Goal: Task Accomplishment & Management: Complete application form

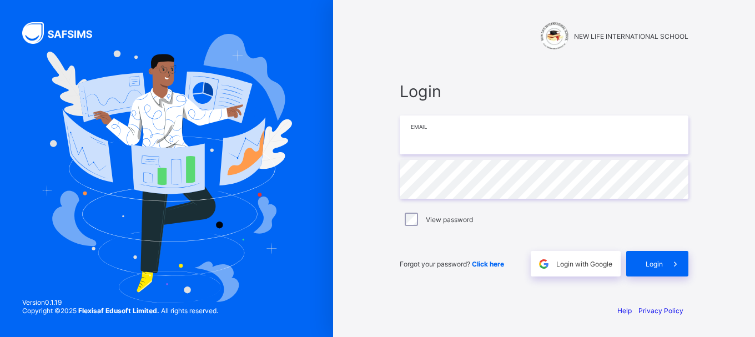
click at [424, 144] on input "email" at bounding box center [544, 135] width 289 height 39
type input "**********"
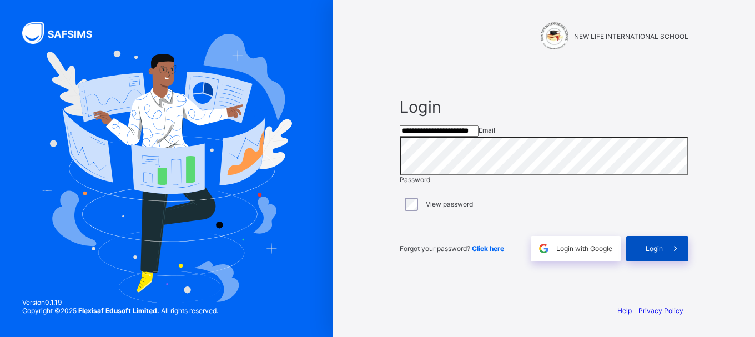
click at [670, 254] on icon at bounding box center [676, 248] width 12 height 11
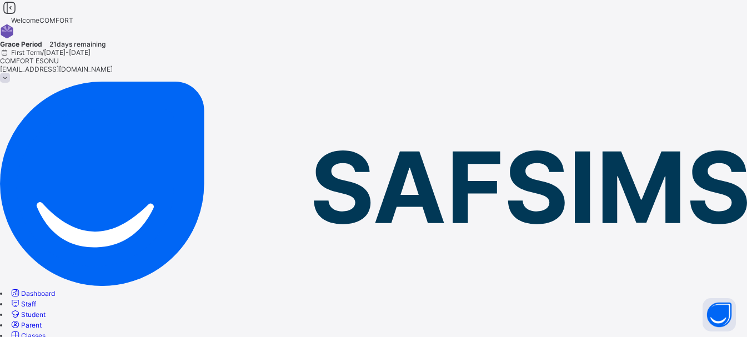
click at [46, 310] on span "Student" at bounding box center [33, 314] width 24 height 8
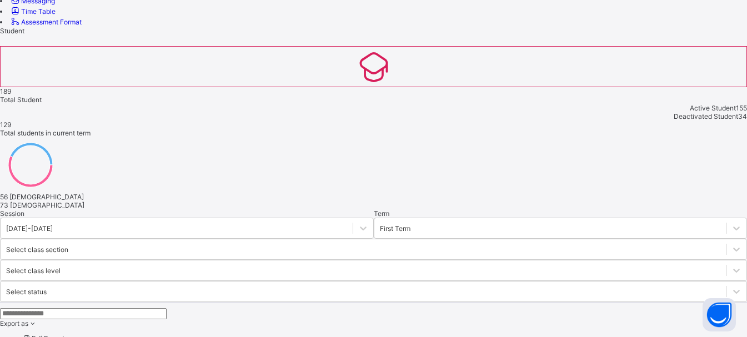
scroll to position [383, 0]
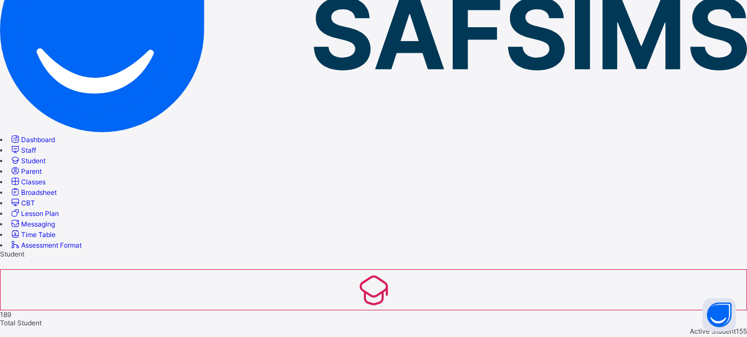
scroll to position [299, 0]
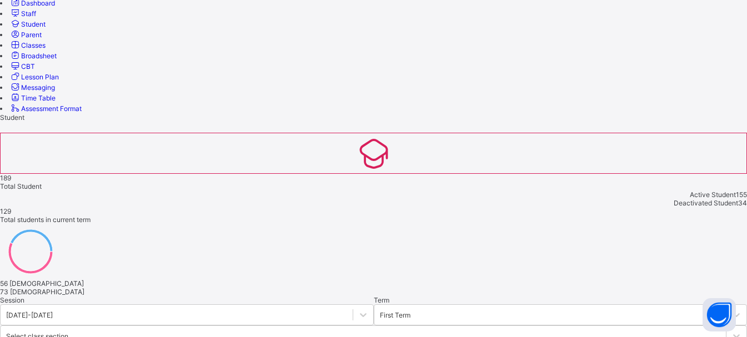
scroll to position [268, 0]
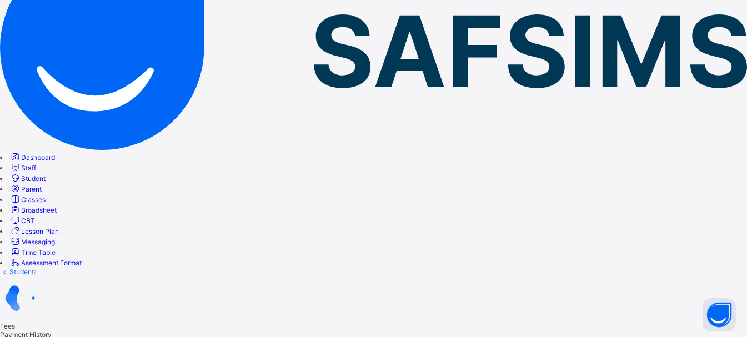
scroll to position [134, 0]
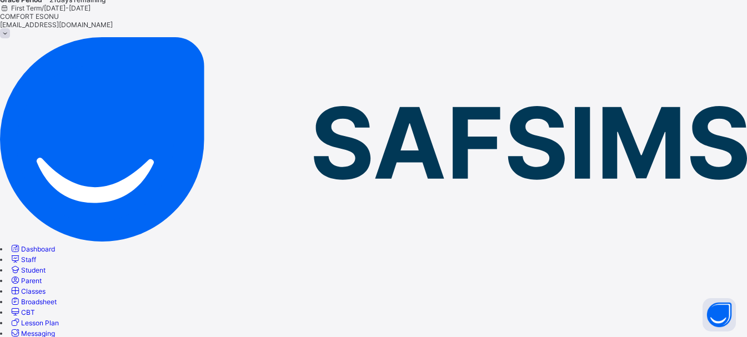
scroll to position [0, 0]
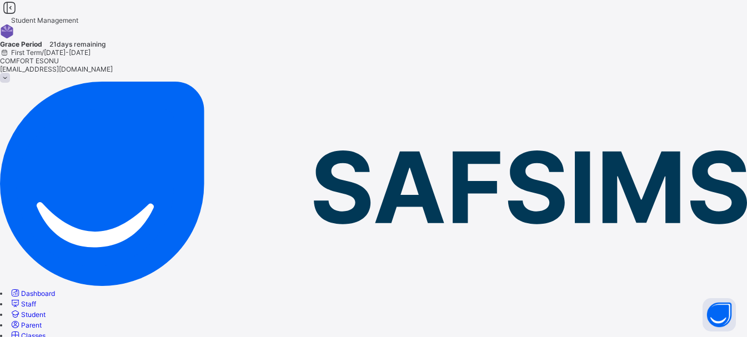
drag, startPoint x: 629, startPoint y: 141, endPoint x: 626, endPoint y: 124, distance: 16.9
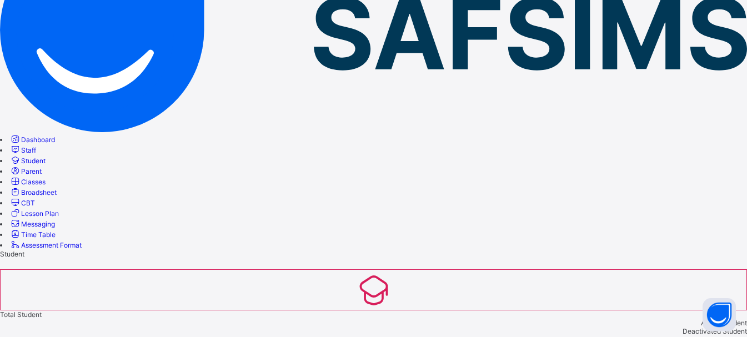
scroll to position [383, 0]
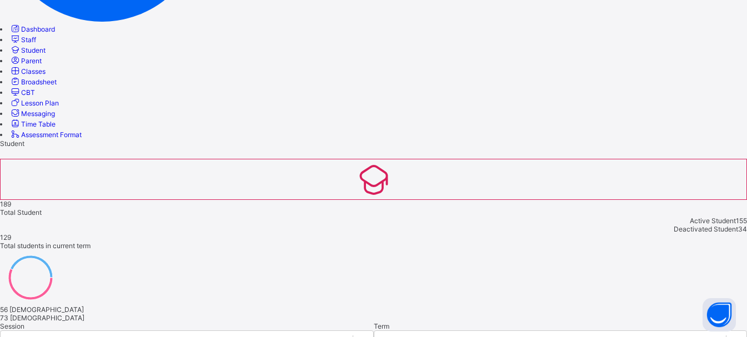
scroll to position [255, 0]
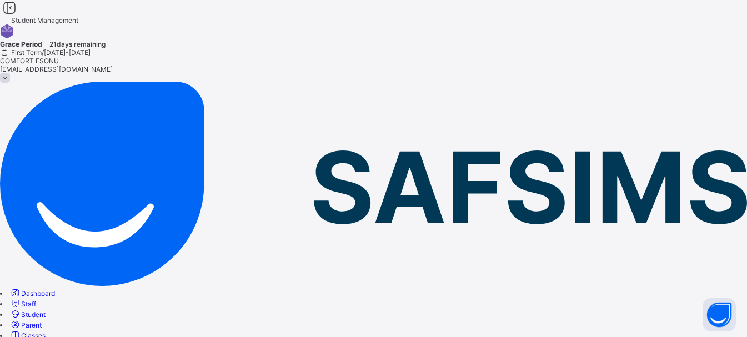
drag, startPoint x: 727, startPoint y: 78, endPoint x: 749, endPoint y: 84, distance: 21.8
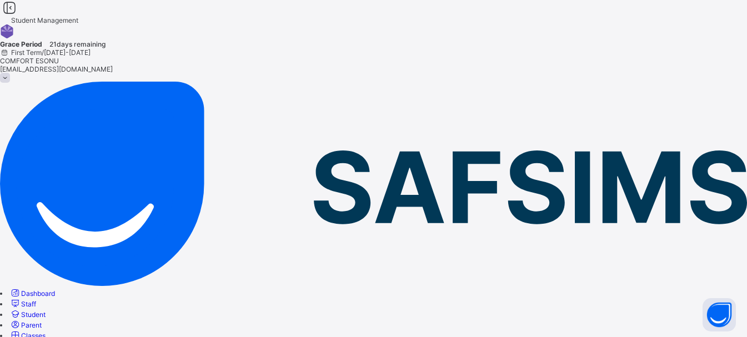
drag, startPoint x: 630, startPoint y: 79, endPoint x: 611, endPoint y: 82, distance: 18.5
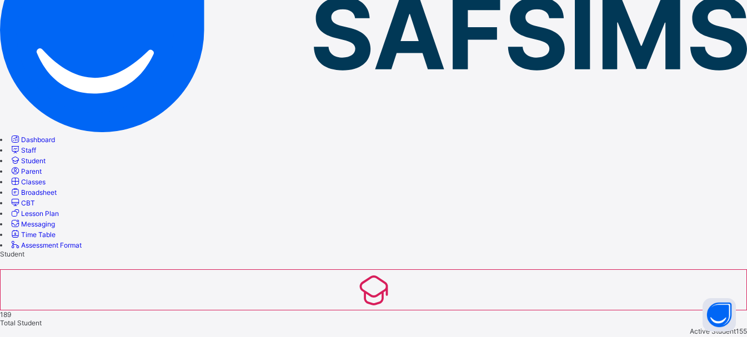
scroll to position [383, 0]
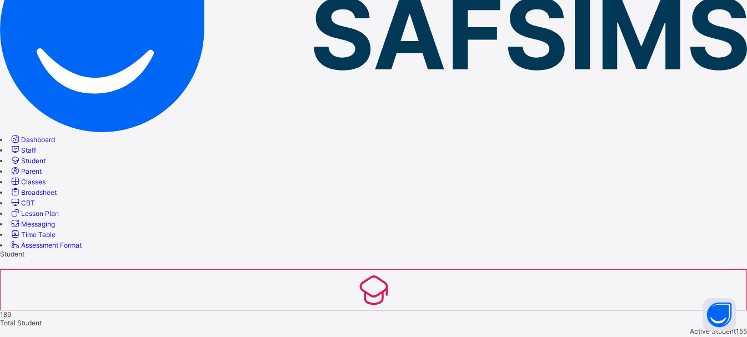
scroll to position [299, 0]
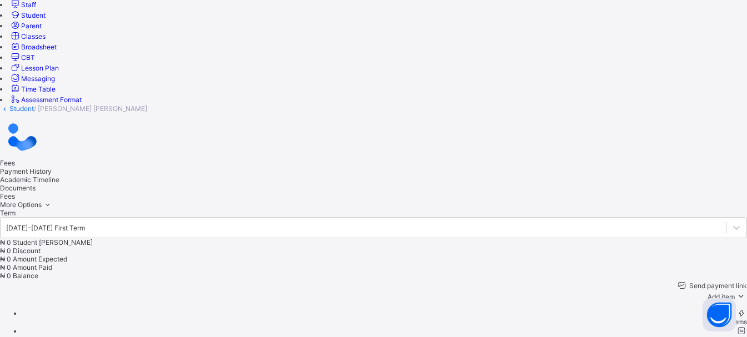
scroll to position [4, 0]
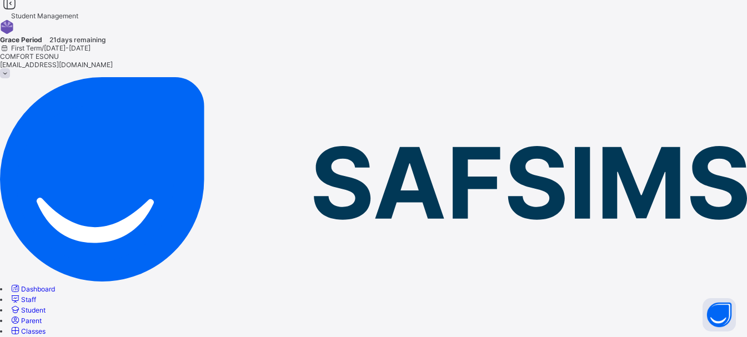
drag, startPoint x: 677, startPoint y: 135, endPoint x: 679, endPoint y: 153, distance: 17.8
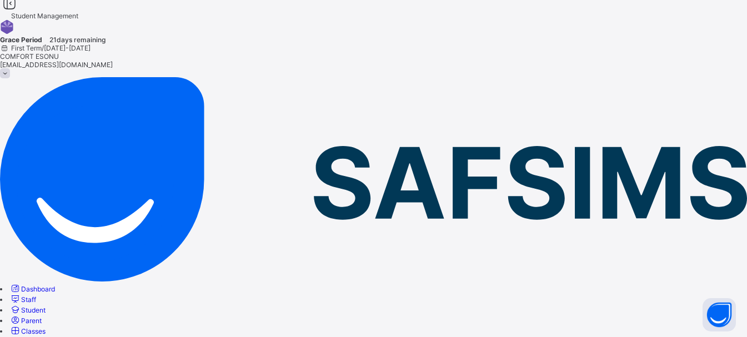
drag, startPoint x: 729, startPoint y: 83, endPoint x: 707, endPoint y: 91, distance: 22.5
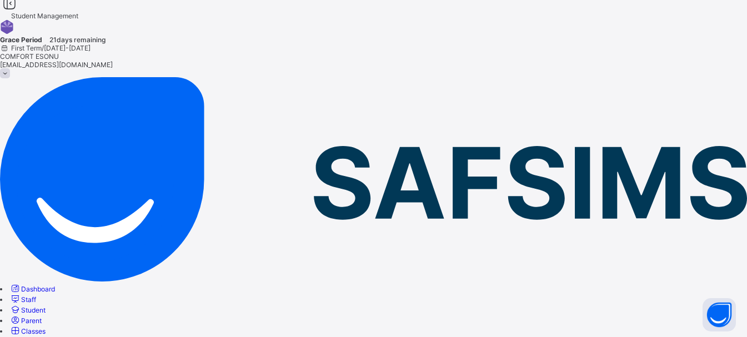
drag, startPoint x: 628, startPoint y: 81, endPoint x: 623, endPoint y: 78, distance: 6.0
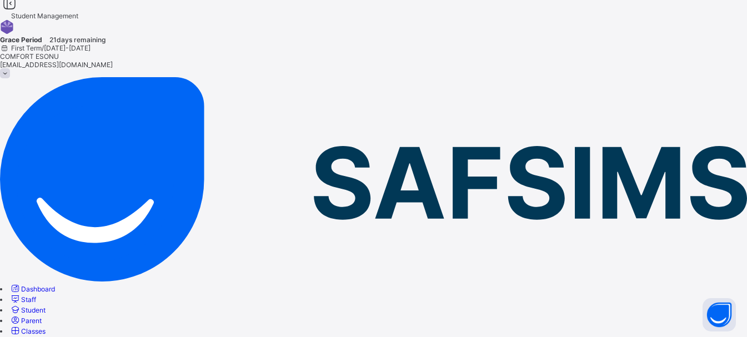
drag, startPoint x: 368, startPoint y: 99, endPoint x: 194, endPoint y: 91, distance: 174.6
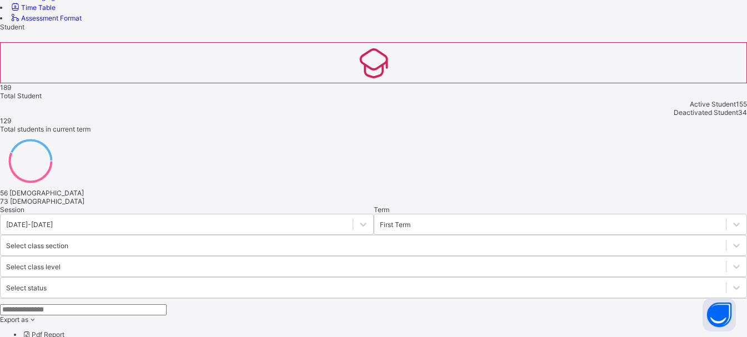
scroll to position [383, 0]
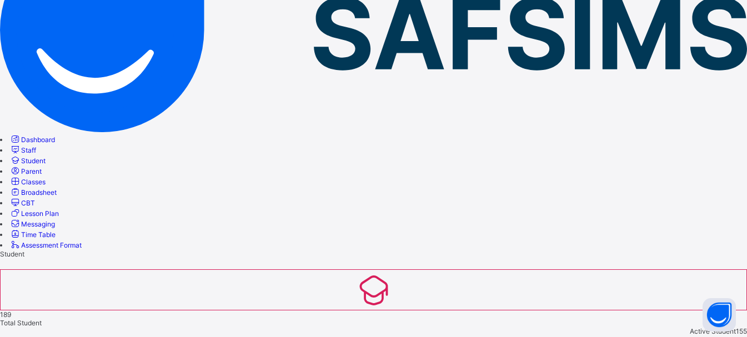
scroll to position [299, 0]
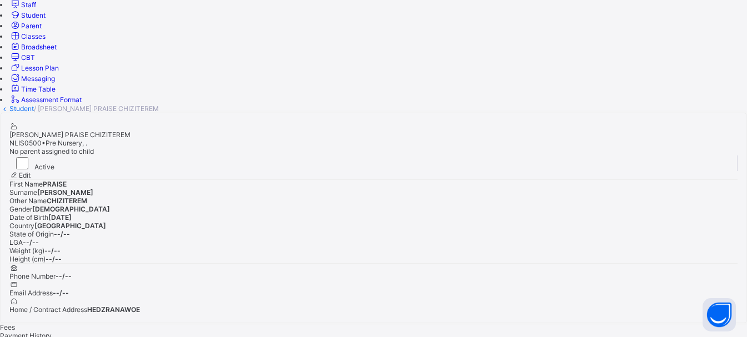
scroll to position [4, 0]
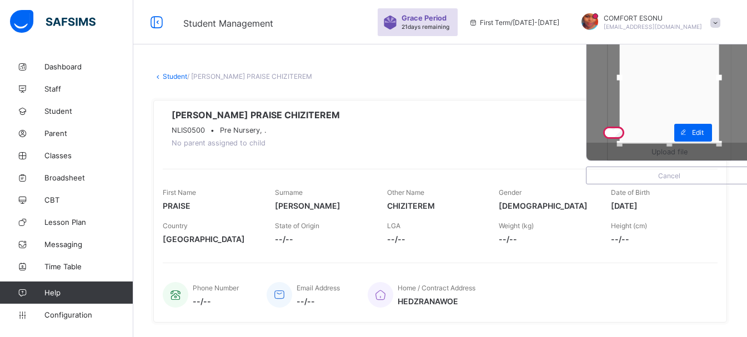
scroll to position [4, 0]
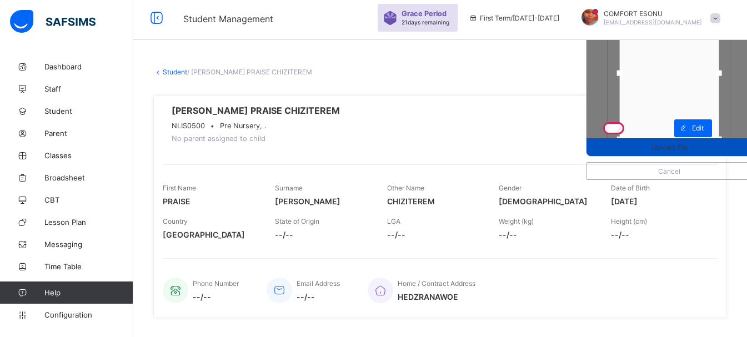
click at [625, 146] on span "Upload file" at bounding box center [668, 147] width 165 height 8
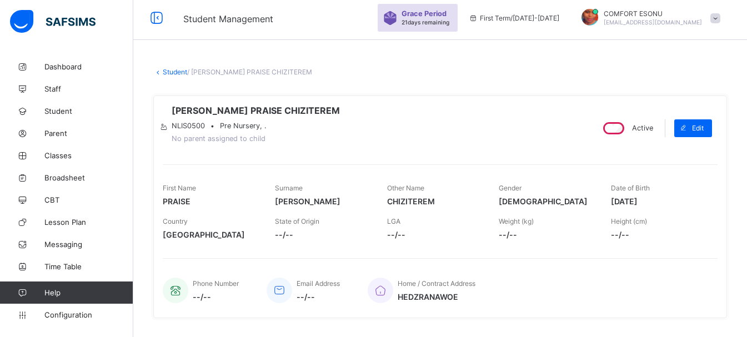
click at [172, 74] on link "Student" at bounding box center [175, 72] width 24 height 8
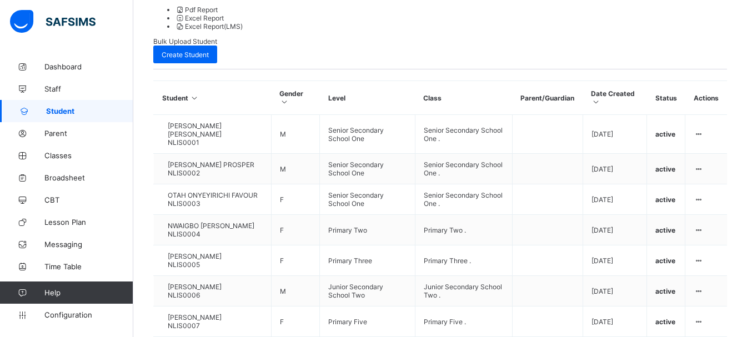
scroll to position [388, 0]
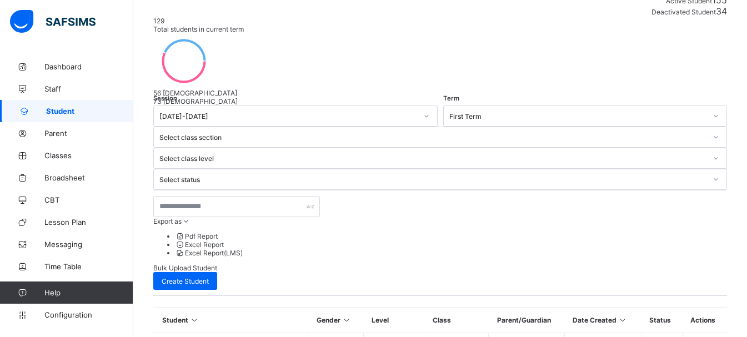
scroll to position [306, 0]
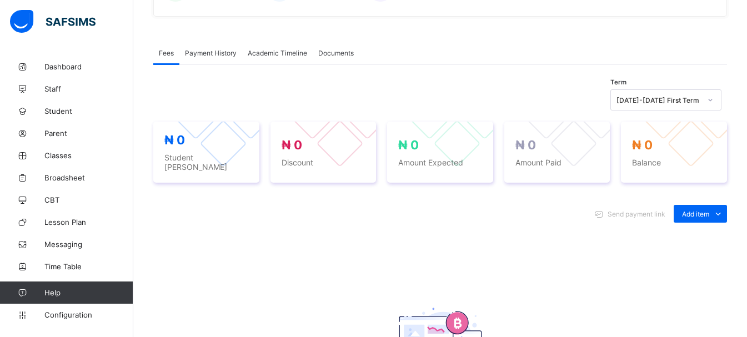
scroll to position [11, 0]
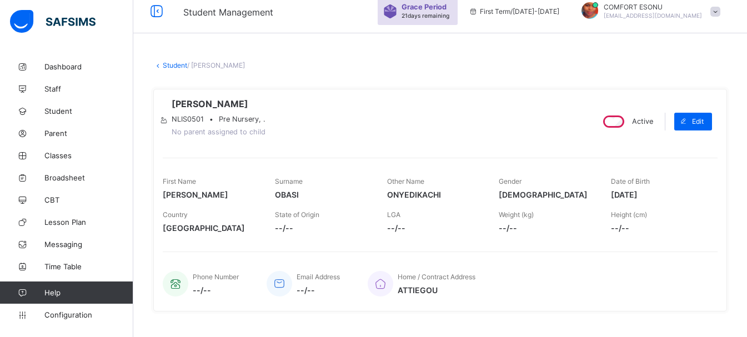
click at [168, 116] on icon at bounding box center [163, 120] width 9 height 8
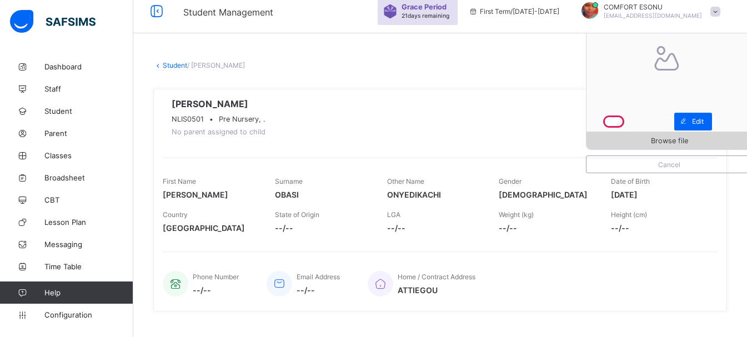
click at [663, 139] on span "Browse file" at bounding box center [669, 141] width 37 height 8
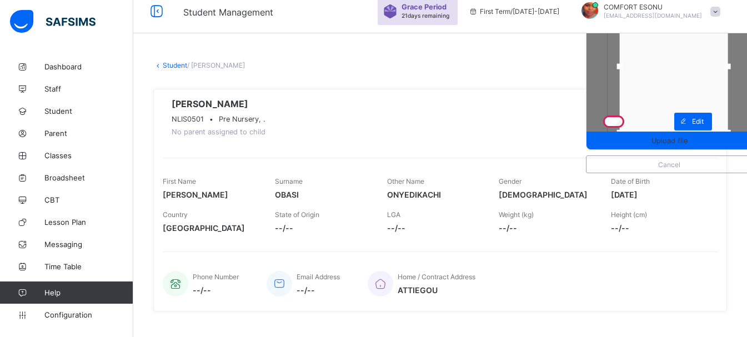
drag, startPoint x: 727, startPoint y: 67, endPoint x: 736, endPoint y: 68, distance: 9.0
click at [730, 68] on div at bounding box center [728, 67] width 6 height 6
drag, startPoint x: 632, startPoint y: 69, endPoint x: 624, endPoint y: 68, distance: 8.3
click at [620, 71] on div at bounding box center [612, 66] width 17 height 17
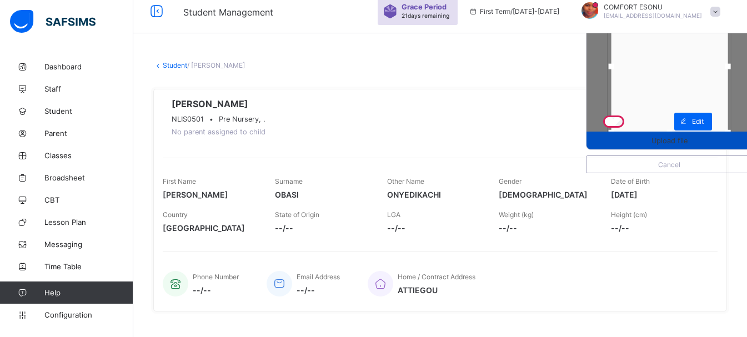
click at [668, 143] on span "Upload file" at bounding box center [669, 141] width 36 height 8
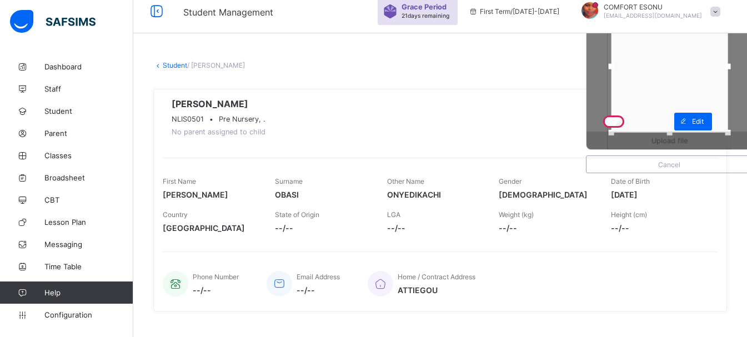
click at [668, 143] on span "Upload file" at bounding box center [669, 141] width 36 height 8
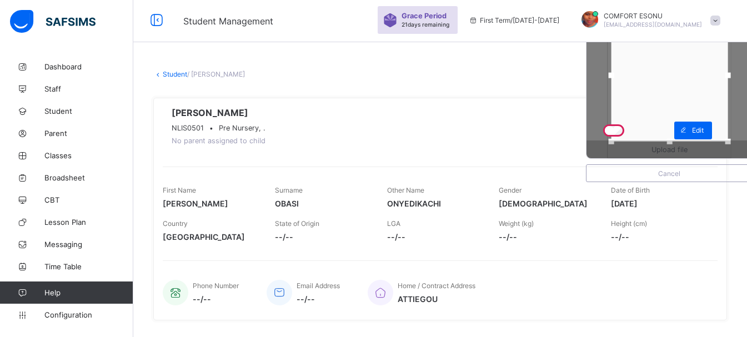
scroll to position [0, 0]
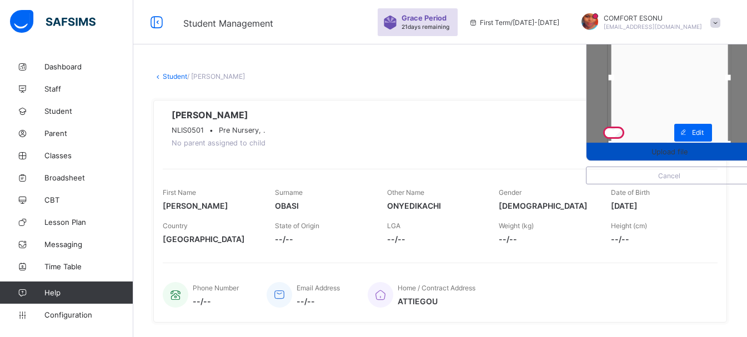
click at [671, 156] on div "Upload file" at bounding box center [668, 152] width 165 height 18
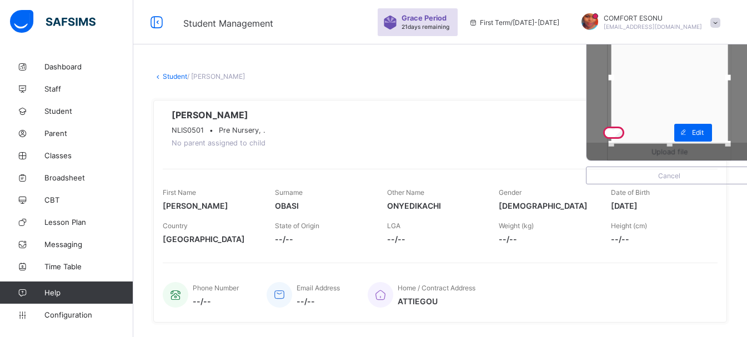
click at [671, 156] on div "Upload file" at bounding box center [668, 152] width 165 height 18
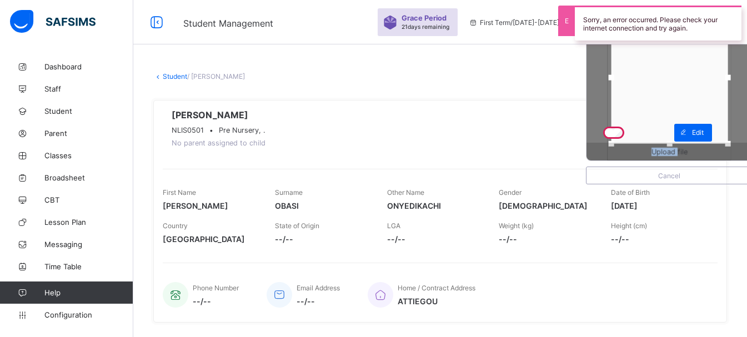
click at [671, 156] on div "Upload file" at bounding box center [668, 152] width 165 height 18
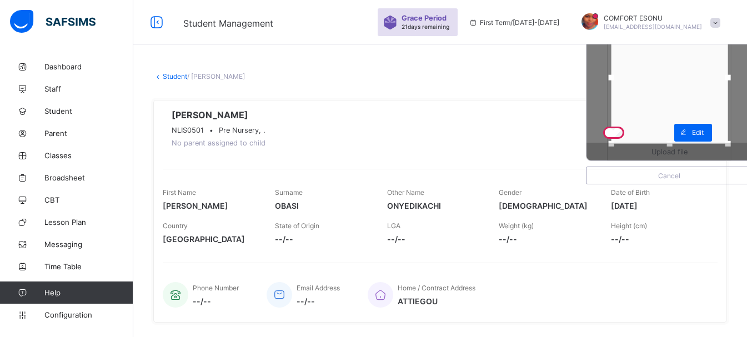
click at [513, 96] on div "Upload file Cancel [PERSON_NAME] NLIS0501 • Pre Nursery, . No parent assigned t…" at bounding box center [440, 211] width 574 height 239
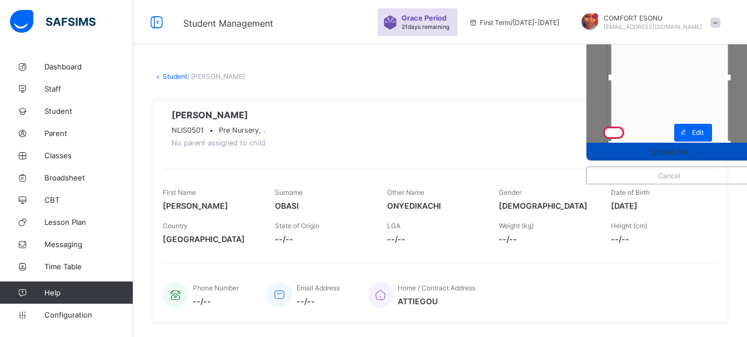
click at [646, 156] on div "Upload file" at bounding box center [668, 152] width 165 height 18
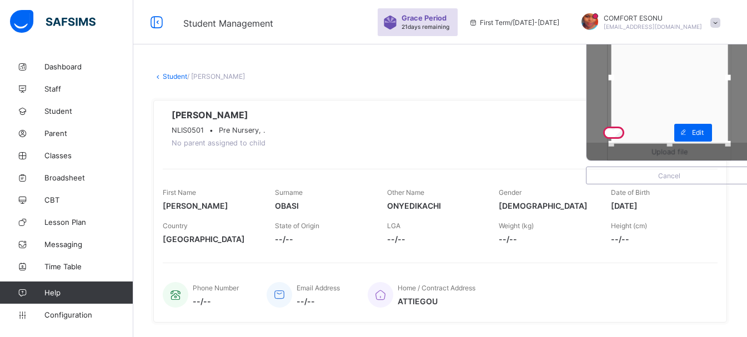
click at [637, 147] on div "Upload file" at bounding box center [668, 152] width 165 height 18
click at [658, 150] on div "Upload file" at bounding box center [668, 152] width 165 height 18
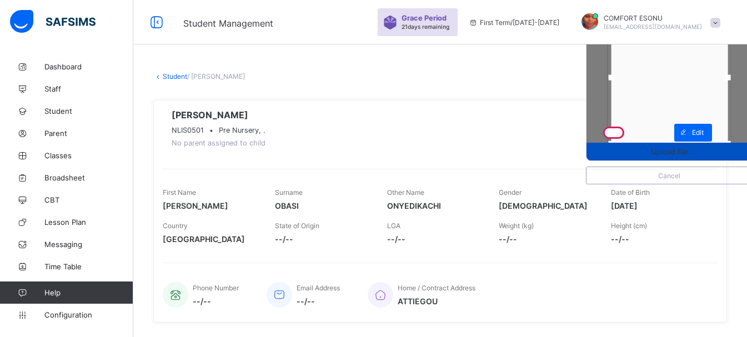
click at [639, 151] on span "Upload file" at bounding box center [668, 152] width 165 height 8
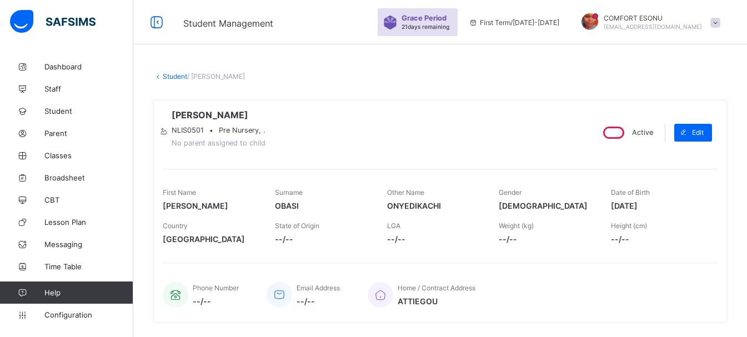
click at [179, 76] on link "Student" at bounding box center [175, 76] width 24 height 8
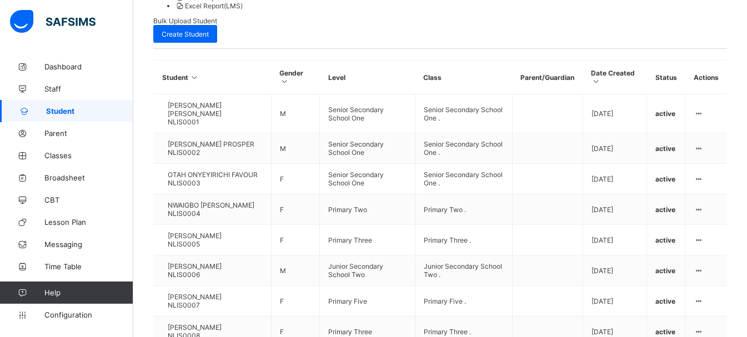
scroll to position [388, 0]
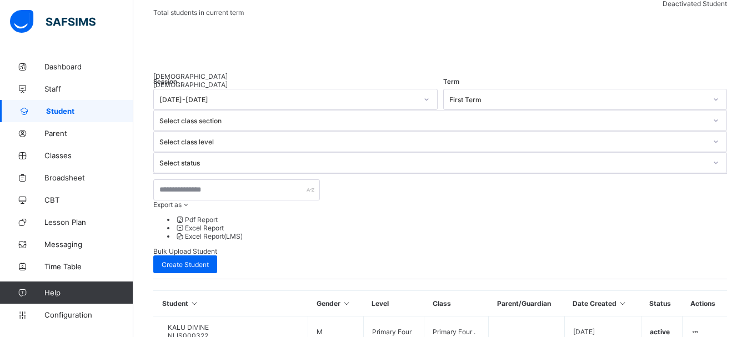
scroll to position [306, 0]
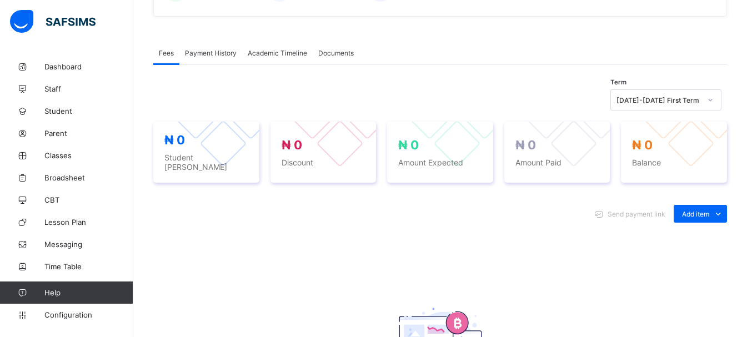
scroll to position [11, 0]
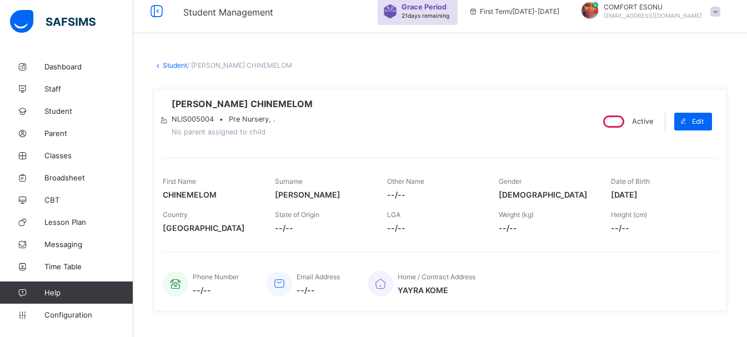
click at [168, 116] on icon at bounding box center [163, 120] width 9 height 8
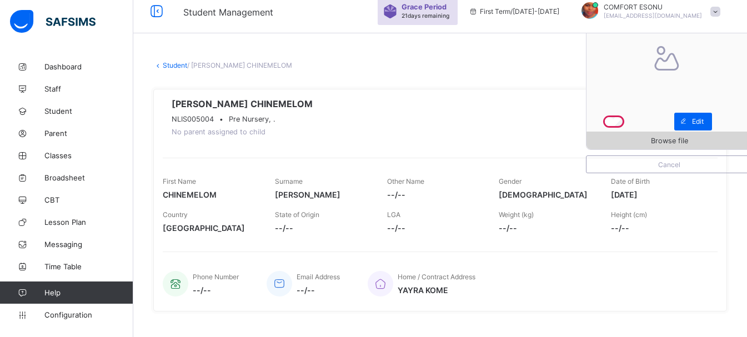
click at [632, 141] on span "Browse file" at bounding box center [668, 141] width 165 height 8
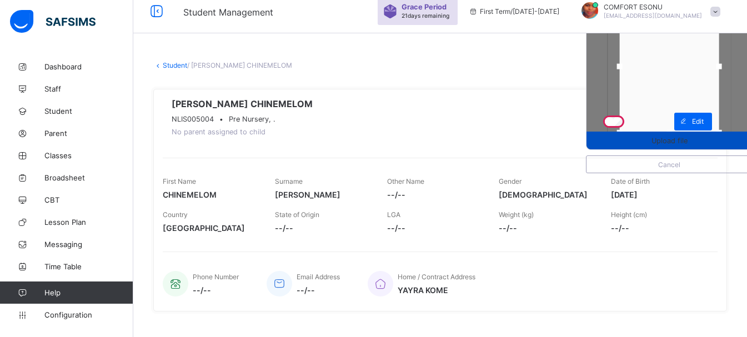
click at [665, 144] on span "Upload file" at bounding box center [669, 141] width 36 height 8
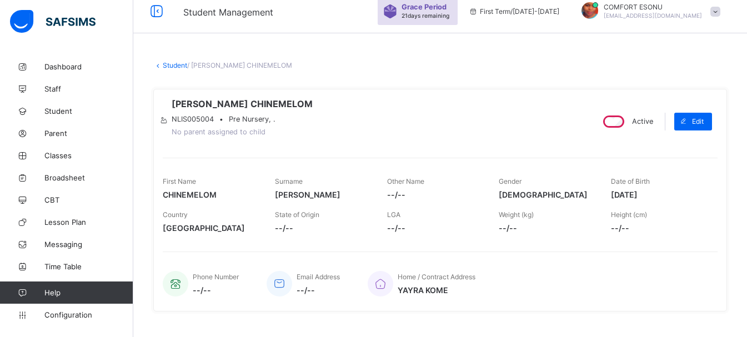
click at [171, 66] on link "Student" at bounding box center [175, 65] width 24 height 8
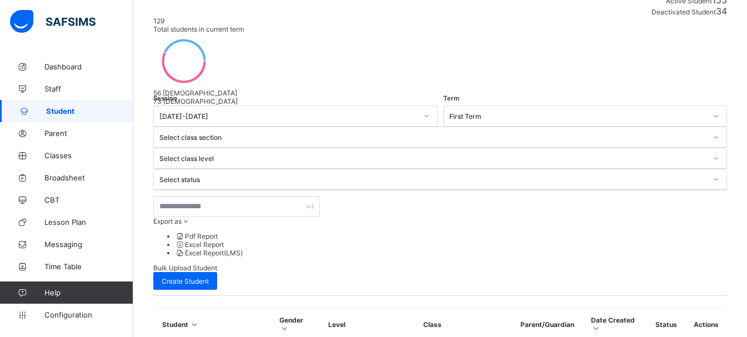
scroll to position [379, 0]
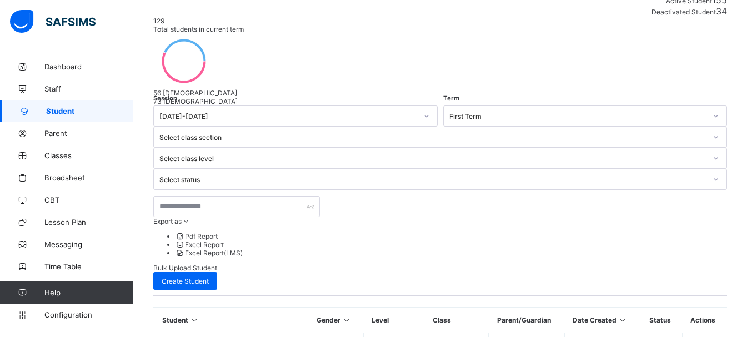
scroll to position [306, 0]
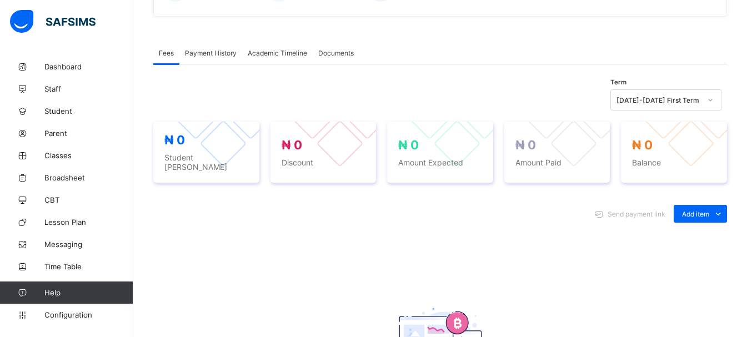
scroll to position [11, 0]
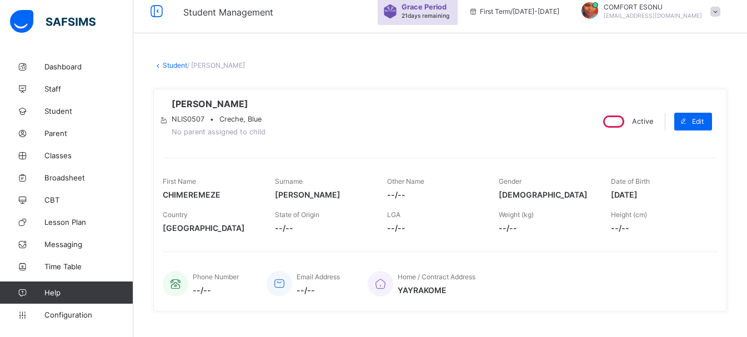
click at [168, 116] on icon at bounding box center [163, 120] width 9 height 8
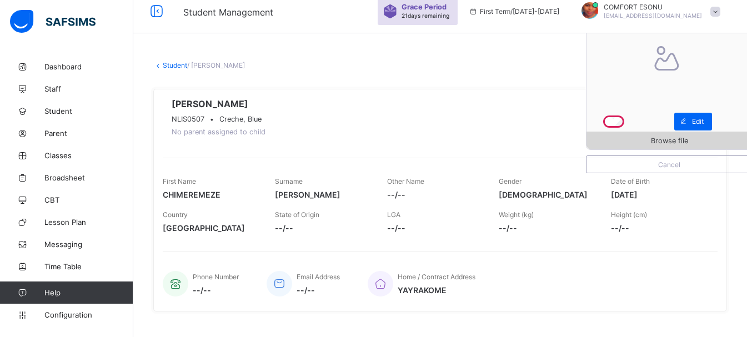
click at [651, 138] on span "Browse file" at bounding box center [668, 141] width 165 height 8
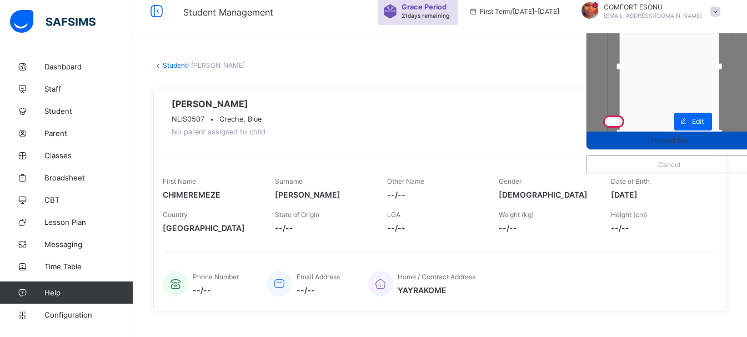
click at [643, 139] on span "Upload file" at bounding box center [668, 141] width 165 height 8
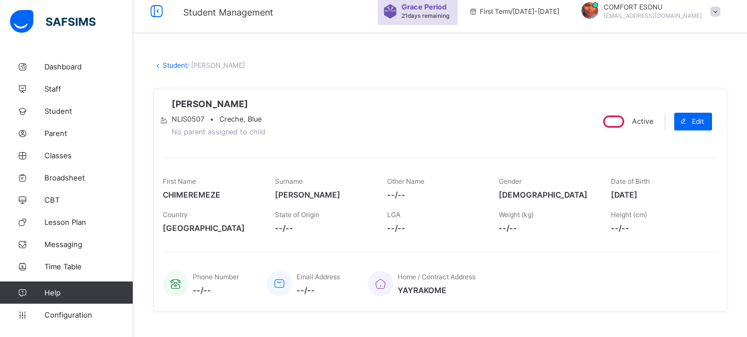
scroll to position [0, 0]
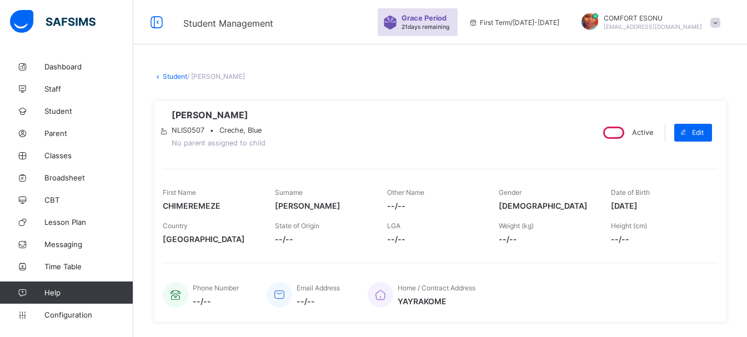
click at [174, 72] on link "Student" at bounding box center [175, 76] width 24 height 8
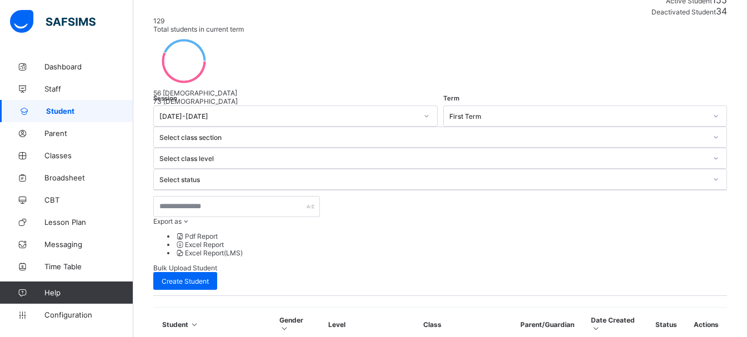
scroll to position [388, 0]
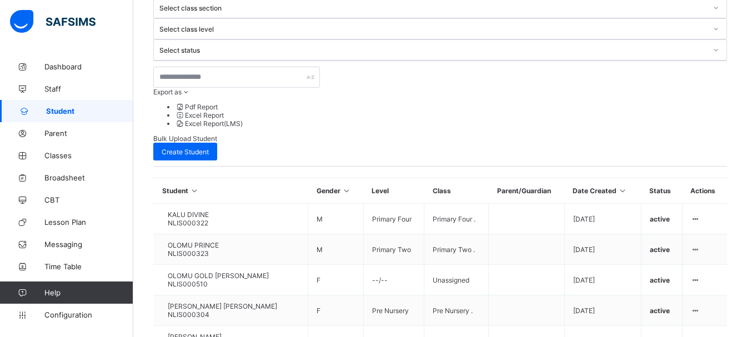
scroll to position [306, 0]
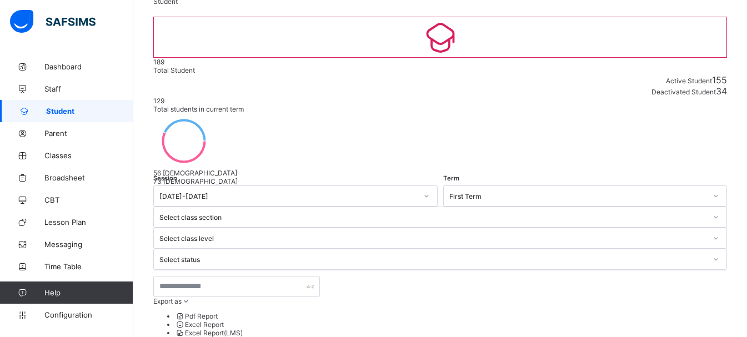
scroll to position [0, 0]
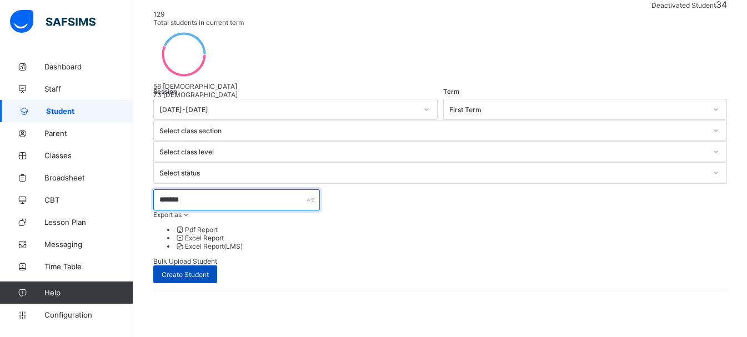
type input "*******"
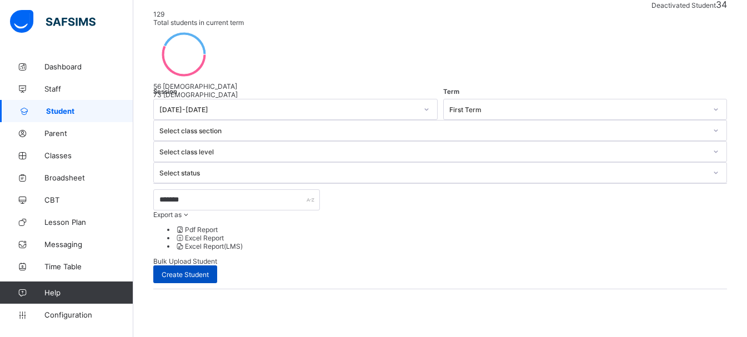
click at [209, 270] on span "Create Student" at bounding box center [185, 274] width 47 height 8
select select "**"
type input "*"
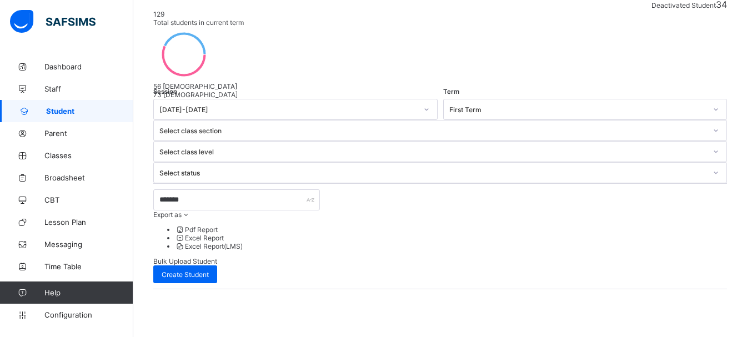
type input "********"
type input "******"
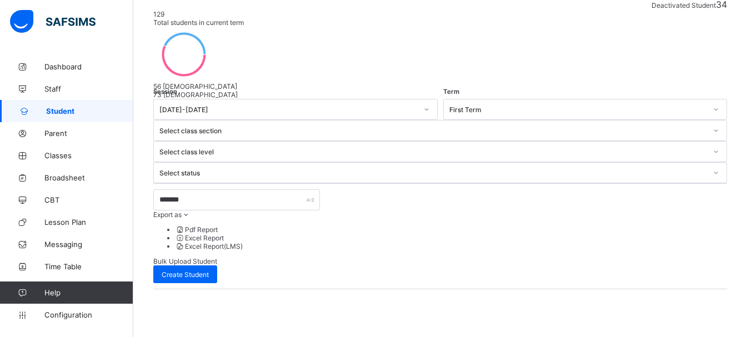
type input "*******"
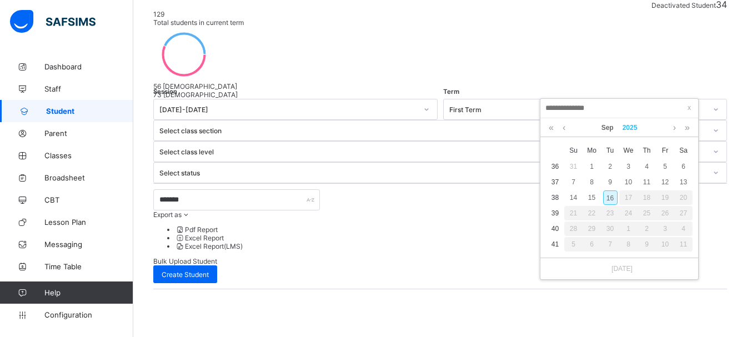
click at [628, 133] on link "2025" at bounding box center [630, 127] width 24 height 19
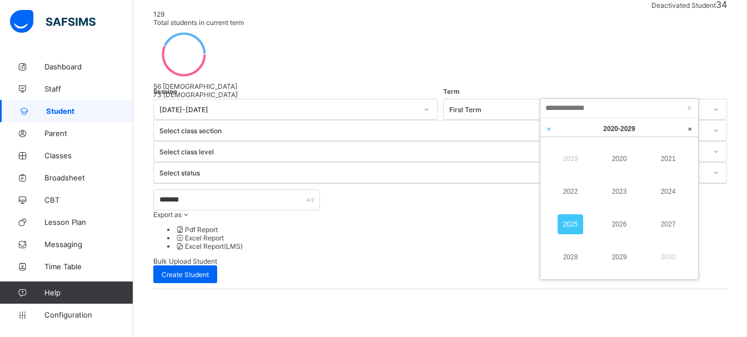
click at [548, 126] on link at bounding box center [548, 128] width 17 height 21
click at [623, 189] on link "2013" at bounding box center [619, 192] width 26 height 20
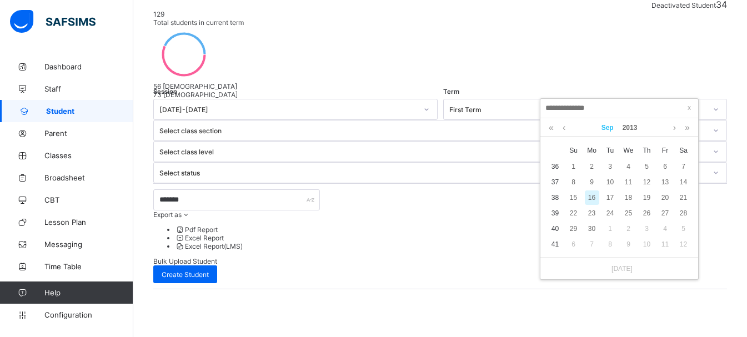
click at [609, 130] on link "Sep" at bounding box center [607, 127] width 21 height 19
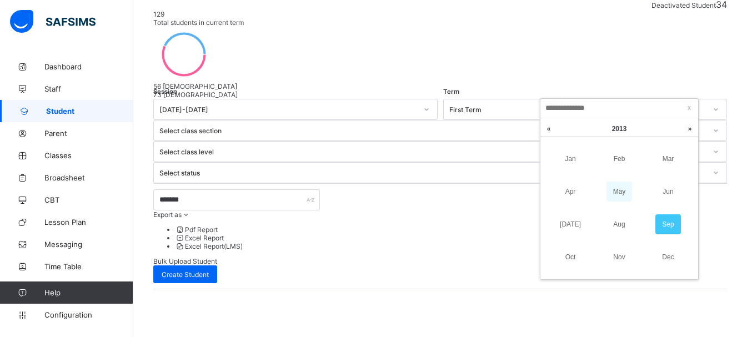
click at [621, 193] on link "May" at bounding box center [619, 192] width 26 height 20
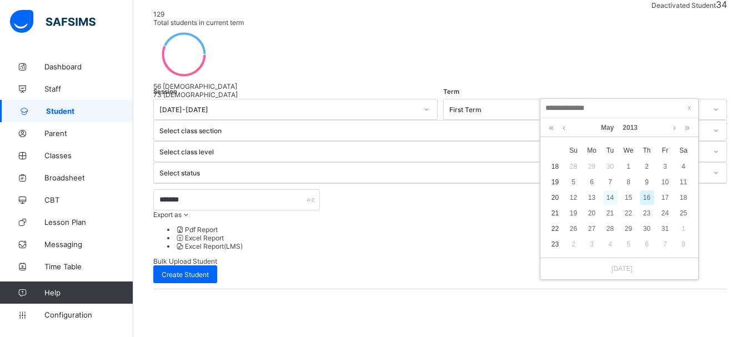
click at [610, 195] on div "14" at bounding box center [610, 197] width 14 height 14
type input "**********"
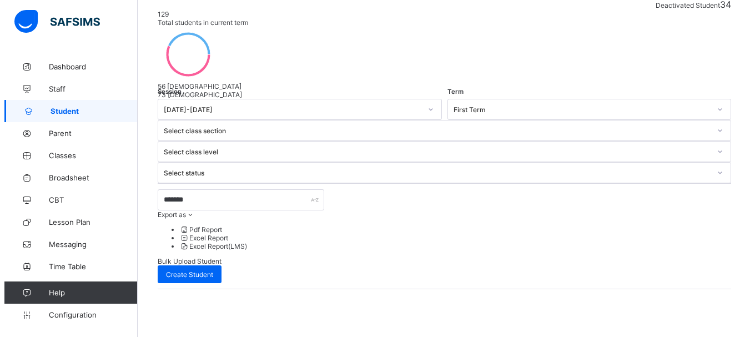
scroll to position [501, 0]
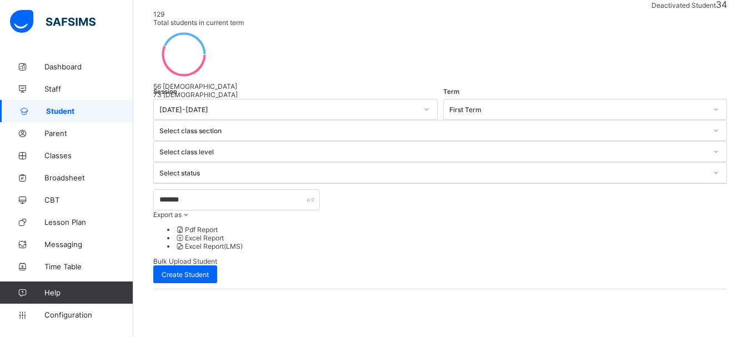
type textarea "**********"
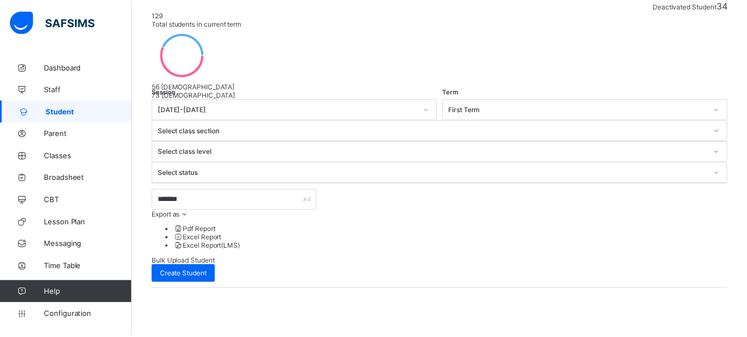
scroll to position [237, 0]
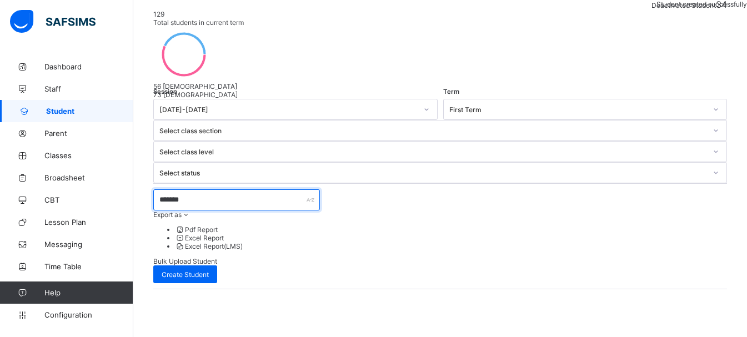
click at [228, 189] on input "*******" at bounding box center [236, 199] width 167 height 21
type input "*"
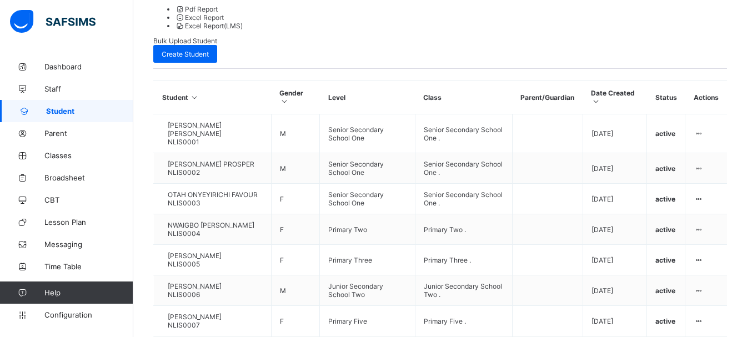
scroll to position [388, 0]
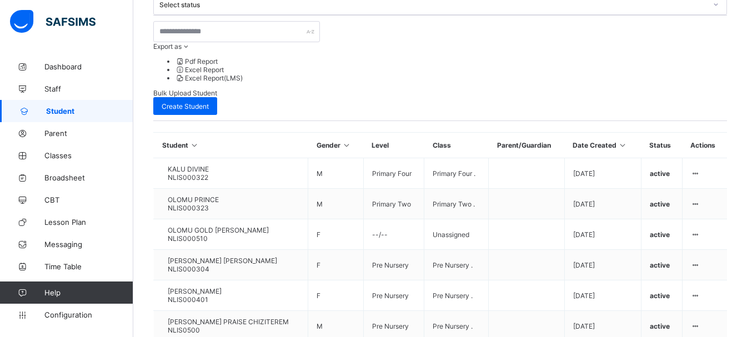
scroll to position [337, 0]
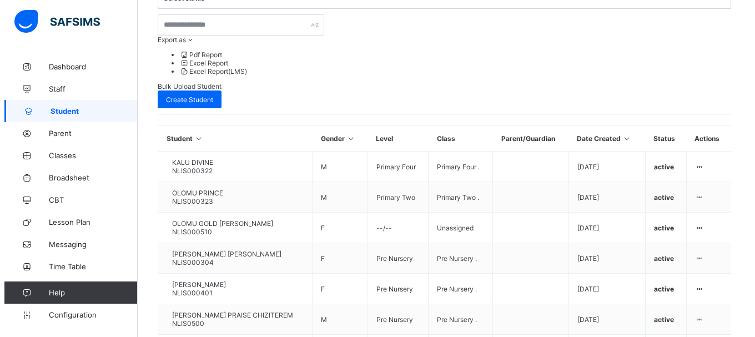
scroll to position [0, 0]
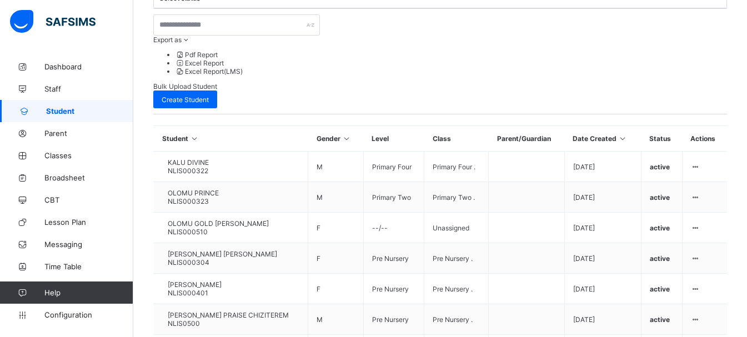
type input "*"
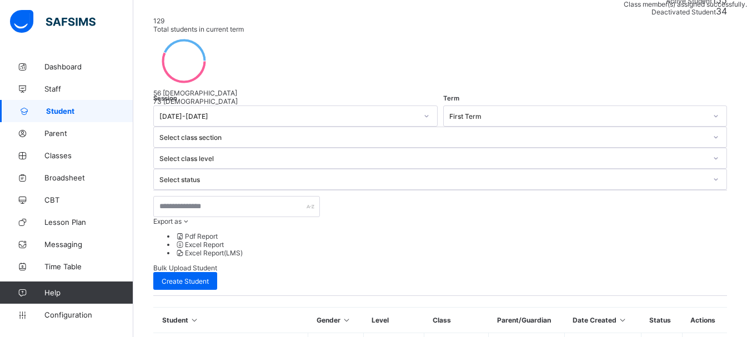
scroll to position [337, 0]
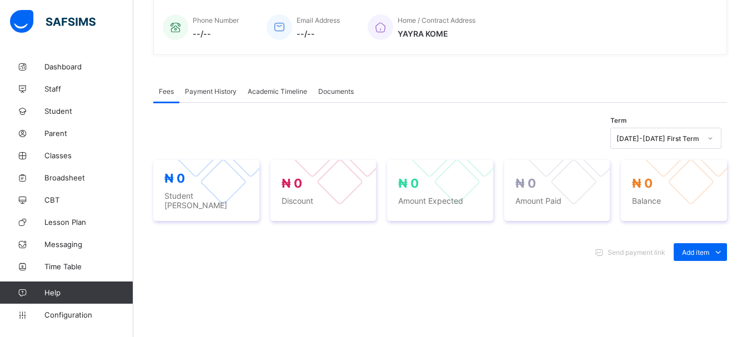
scroll to position [42, 0]
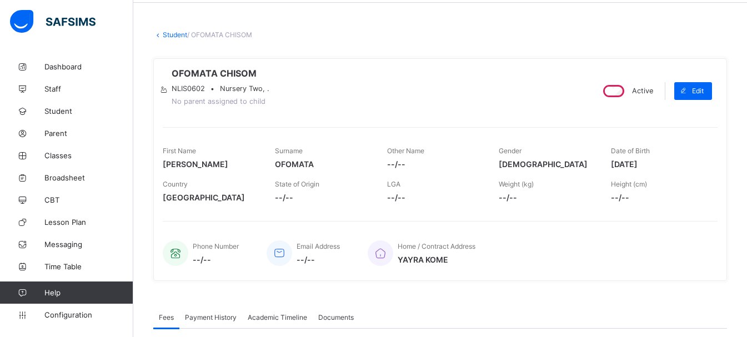
click at [168, 86] on div at bounding box center [163, 90] width 9 height 8
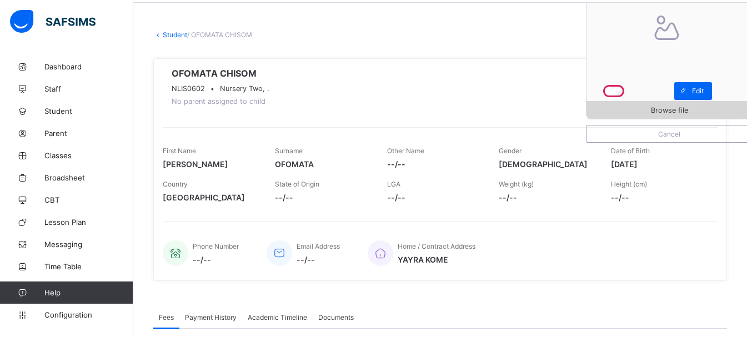
click at [611, 106] on span "Browse file" at bounding box center [668, 110] width 165 height 8
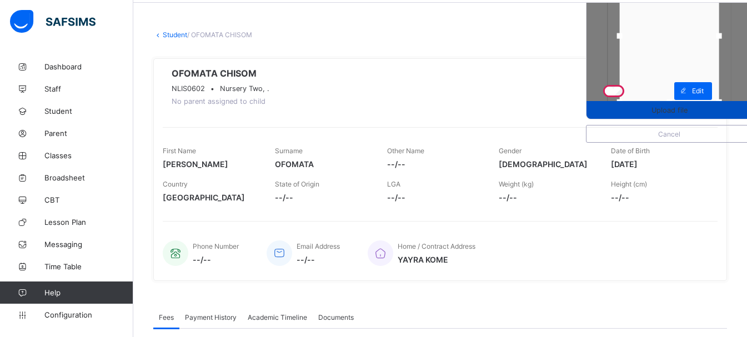
click at [638, 106] on span "Upload file" at bounding box center [668, 110] width 165 height 8
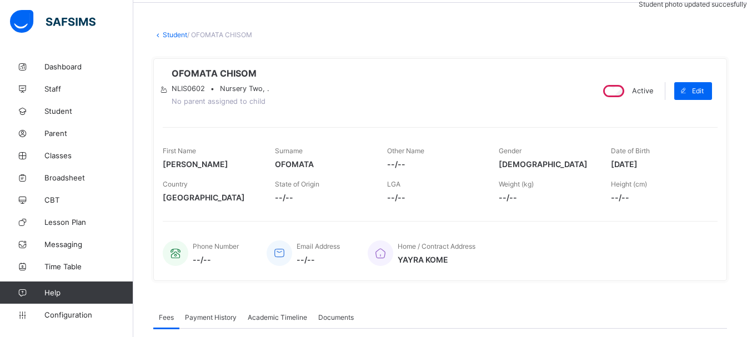
click at [172, 37] on link "Student" at bounding box center [175, 35] width 24 height 8
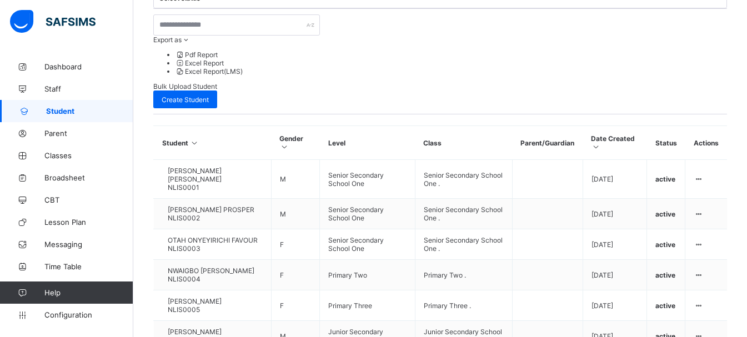
scroll to position [42, 0]
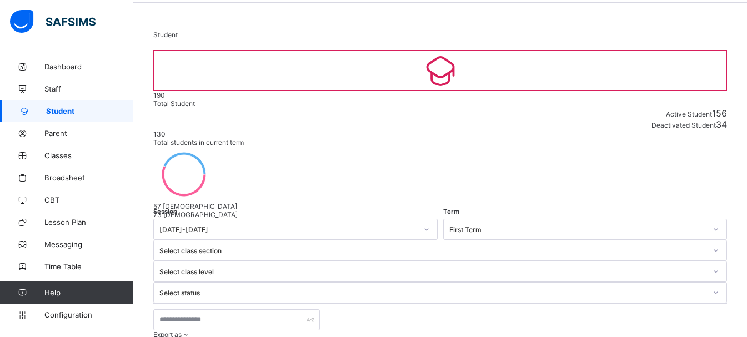
select select "**"
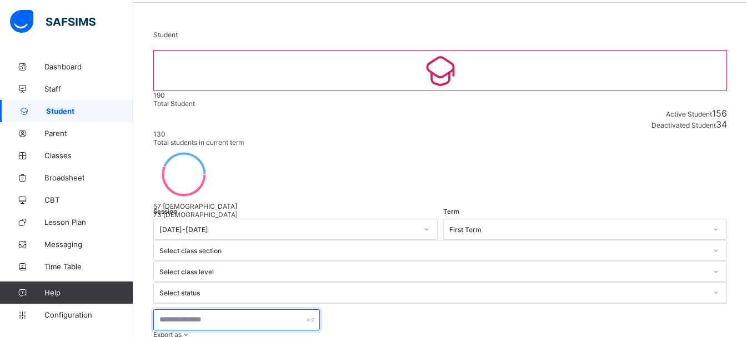
click at [203, 309] on input "text" at bounding box center [236, 319] width 167 height 21
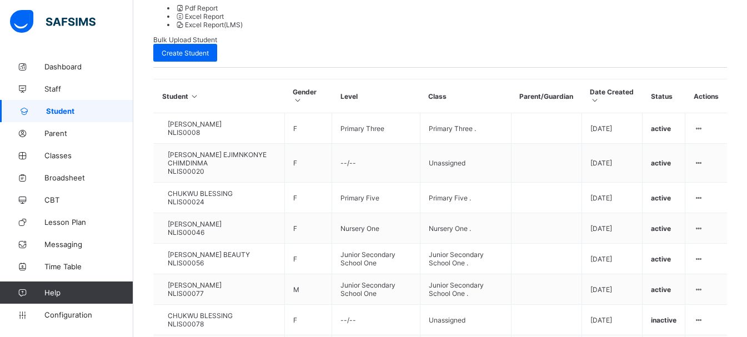
scroll to position [88, 0]
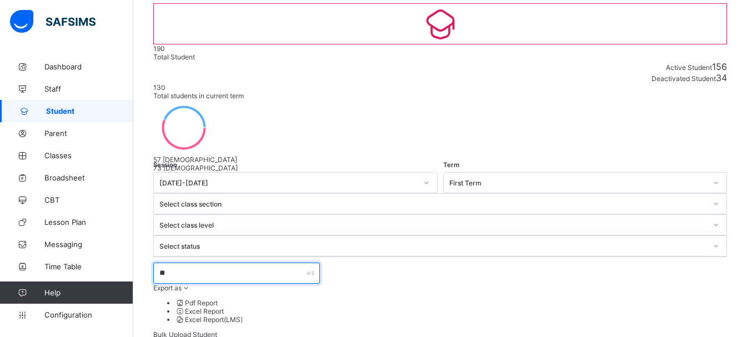
type input "**"
select select "**"
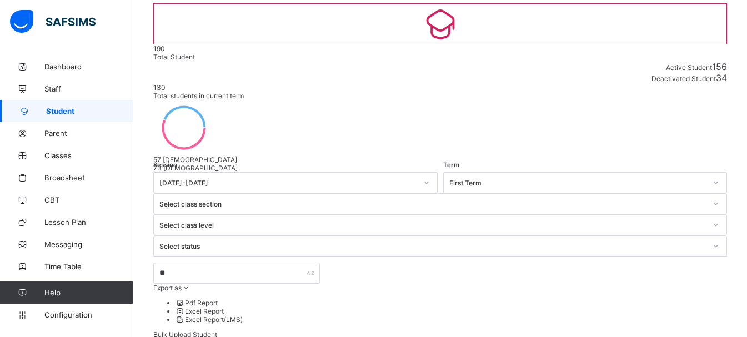
type input "********"
type input "*****"
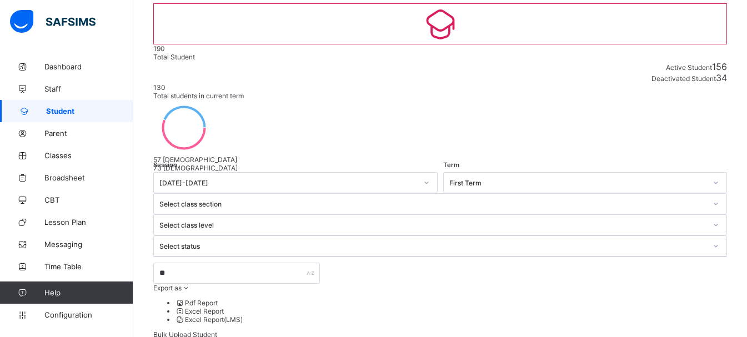
type input "******"
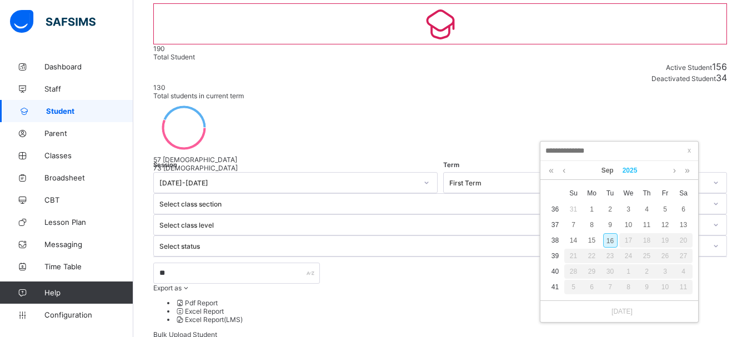
click at [626, 171] on link "2025" at bounding box center [630, 170] width 24 height 19
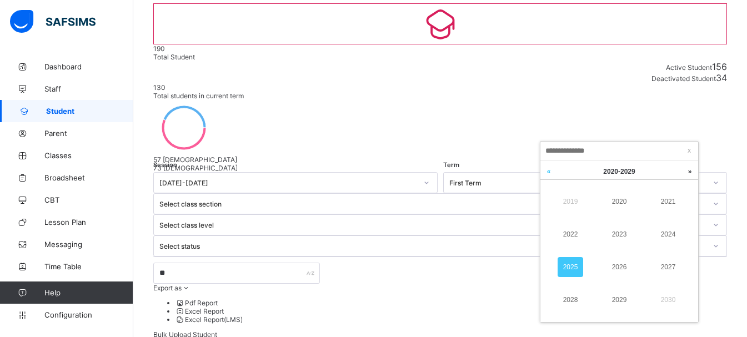
click at [549, 174] on link at bounding box center [548, 171] width 17 height 21
click at [663, 201] on link "2011" at bounding box center [668, 202] width 26 height 20
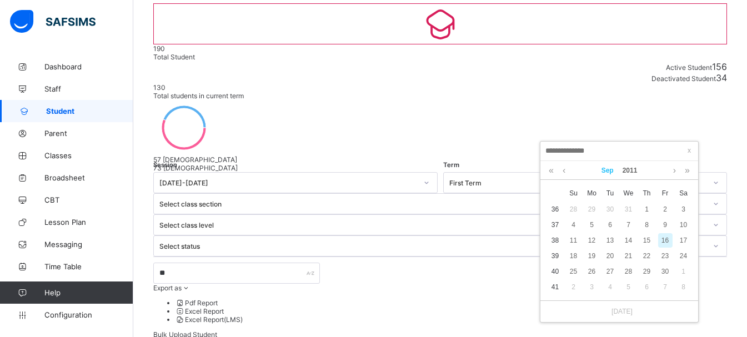
click at [612, 173] on link "Sep" at bounding box center [607, 170] width 21 height 19
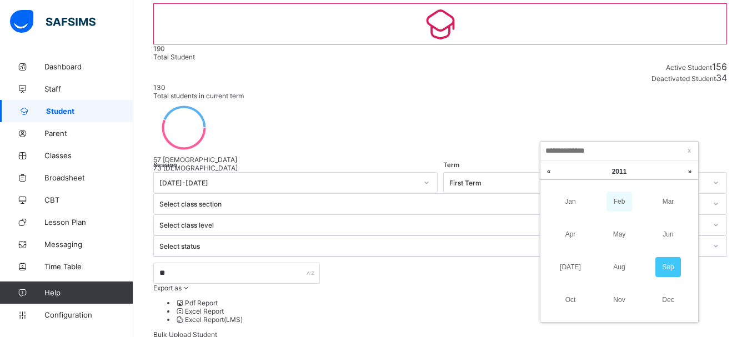
click at [618, 208] on link "Feb" at bounding box center [619, 202] width 26 height 20
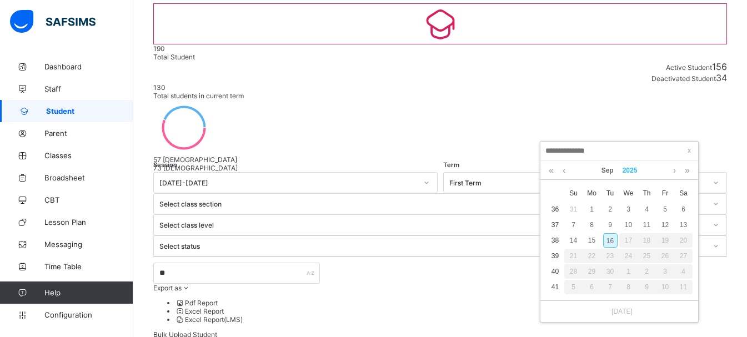
click at [630, 166] on link "2025" at bounding box center [630, 170] width 24 height 19
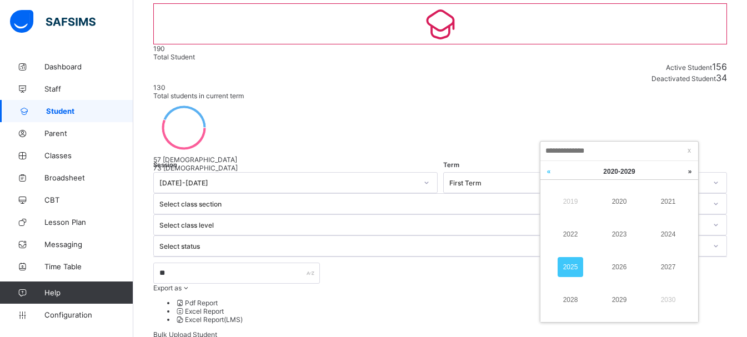
click at [548, 177] on link at bounding box center [548, 171] width 17 height 21
click at [621, 235] on link "2013" at bounding box center [619, 234] width 26 height 20
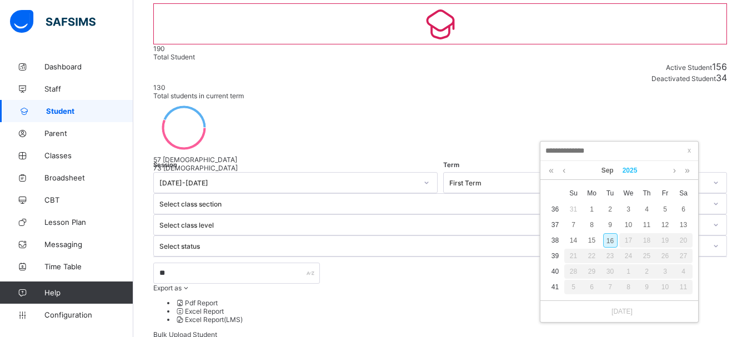
click at [631, 172] on link "2025" at bounding box center [630, 170] width 24 height 19
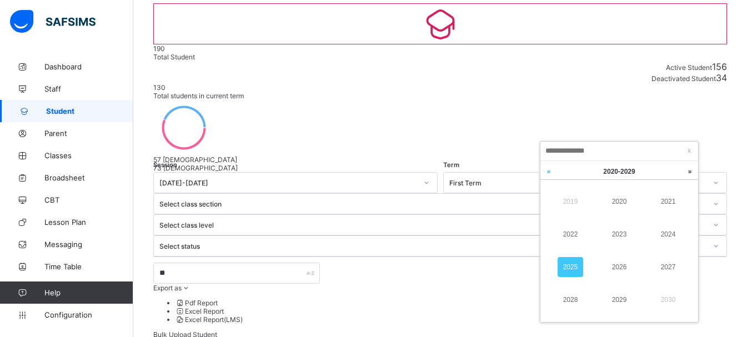
click at [547, 176] on link at bounding box center [548, 171] width 17 height 21
click at [626, 233] on link "2013" at bounding box center [619, 234] width 26 height 20
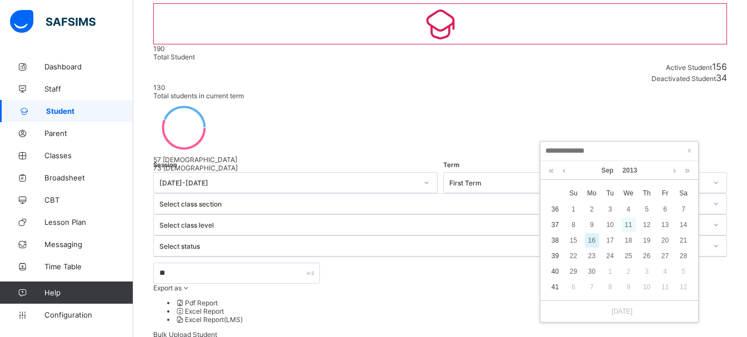
click at [624, 219] on div "11" at bounding box center [628, 225] width 14 height 14
type input "**********"
